Goal: Task Accomplishment & Management: Complete application form

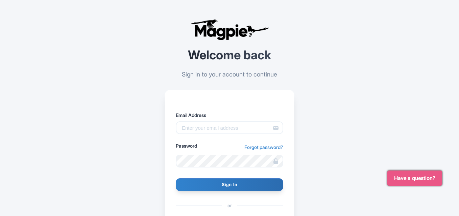
scroll to position [34, 0]
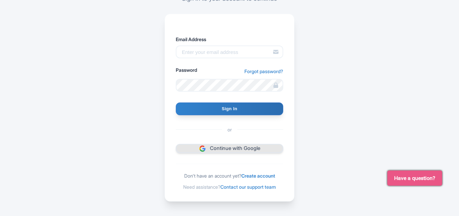
scroll to position [81, 0]
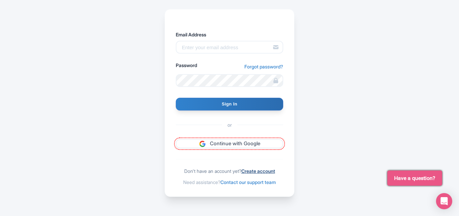
click at [258, 173] on link "Create account" at bounding box center [258, 172] width 34 height 6
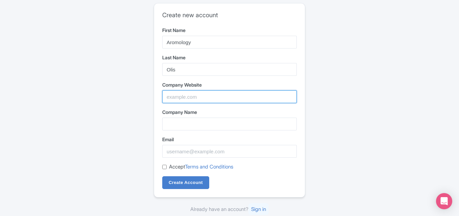
click at [187, 99] on input "Company Website" at bounding box center [229, 97] width 134 height 13
paste input "aromology.com"
type input "aromology.com"
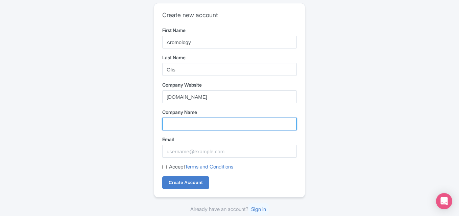
click at [186, 125] on input "Company Name" at bounding box center [229, 124] width 134 height 13
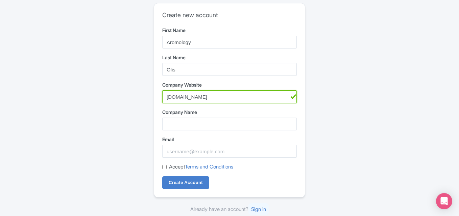
drag, startPoint x: 211, startPoint y: 98, endPoint x: 167, endPoint y: 99, distance: 44.2
click at [167, 99] on input "[DOMAIN_NAME]" at bounding box center [229, 97] width 134 height 13
drag, startPoint x: 177, startPoint y: 116, endPoint x: 180, endPoint y: 105, distance: 10.8
click at [177, 115] on label "Company Name" at bounding box center [229, 112] width 134 height 7
drag, startPoint x: 190, startPoint y: 97, endPoint x: 174, endPoint y: 102, distance: 16.2
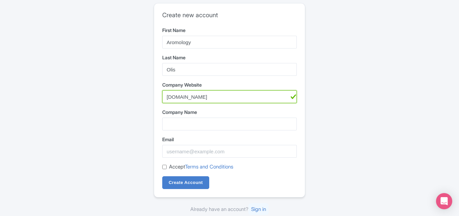
click at [144, 101] on div "Create new account First Name Aromology Last Name Olis Company Website aromolog…" at bounding box center [229, 108] width 432 height 216
drag, startPoint x: 211, startPoint y: 99, endPoint x: 156, endPoint y: 103, distance: 55.6
click at [156, 103] on div "Create new account First Name Aromology Last Name Olis Company Website aromolog…" at bounding box center [229, 100] width 151 height 194
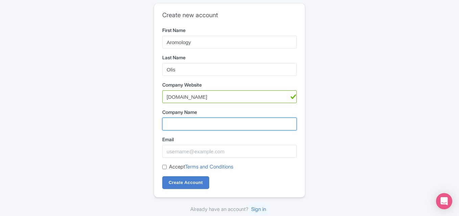
click at [180, 124] on input "Company Name" at bounding box center [229, 124] width 134 height 13
paste input "aromology.com"
type input "aromology.com"
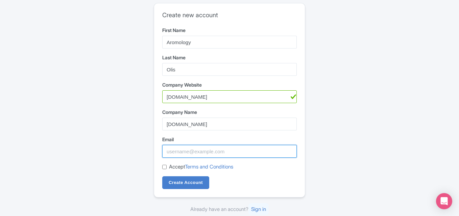
click at [182, 150] on input "Email" at bounding box center [229, 151] width 134 height 13
click at [178, 155] on input "Email" at bounding box center [229, 151] width 134 height 13
paste input "aromologyolis@gmail.com"
type input "aromologyolis@gmail.com"
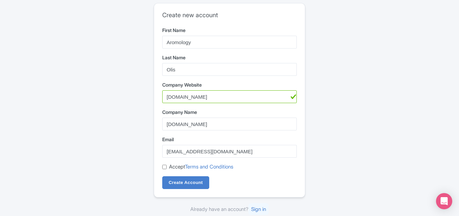
click at [164, 167] on input "Accept Terms and Conditions" at bounding box center [164, 167] width 4 height 4
checkbox input "true"
click at [184, 181] on input "Create Account" at bounding box center [185, 183] width 47 height 13
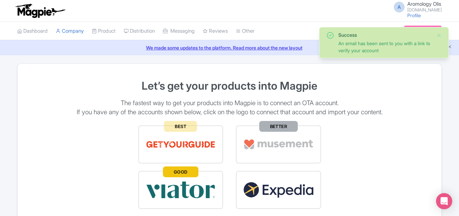
scroll to position [68, 0]
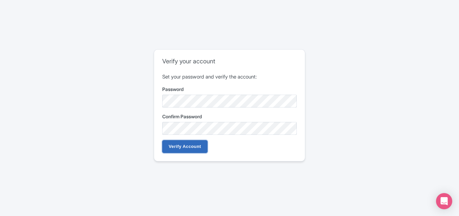
click at [188, 147] on input "Verify Account" at bounding box center [184, 146] width 45 height 13
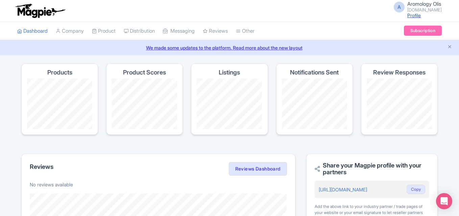
click at [411, 15] on link "Profile" at bounding box center [414, 15] width 14 height 6
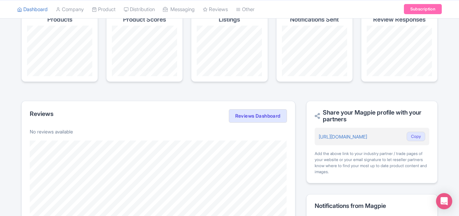
scroll to position [135, 0]
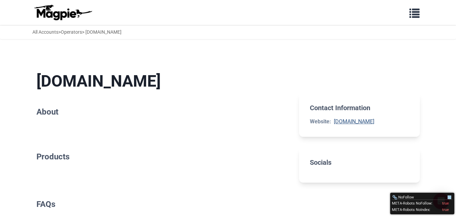
click at [352, 120] on link "aromology.com" at bounding box center [354, 122] width 41 height 6
click at [90, 94] on section "aromology.com About" at bounding box center [162, 96] width 252 height 70
click at [354, 108] on h2 "Contact Information" at bounding box center [359, 108] width 99 height 8
click at [415, 13] on span "button" at bounding box center [415, 12] width 10 height 10
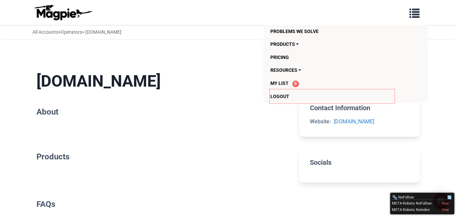
click at [195, 114] on h2 "About" at bounding box center [162, 112] width 252 height 10
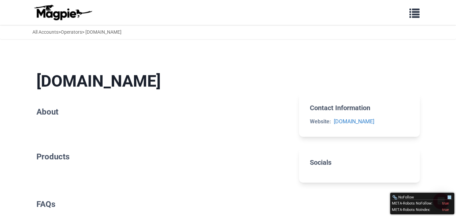
click at [102, 68] on section "aromology.com About" at bounding box center [162, 96] width 252 height 70
